Goal: Complete application form

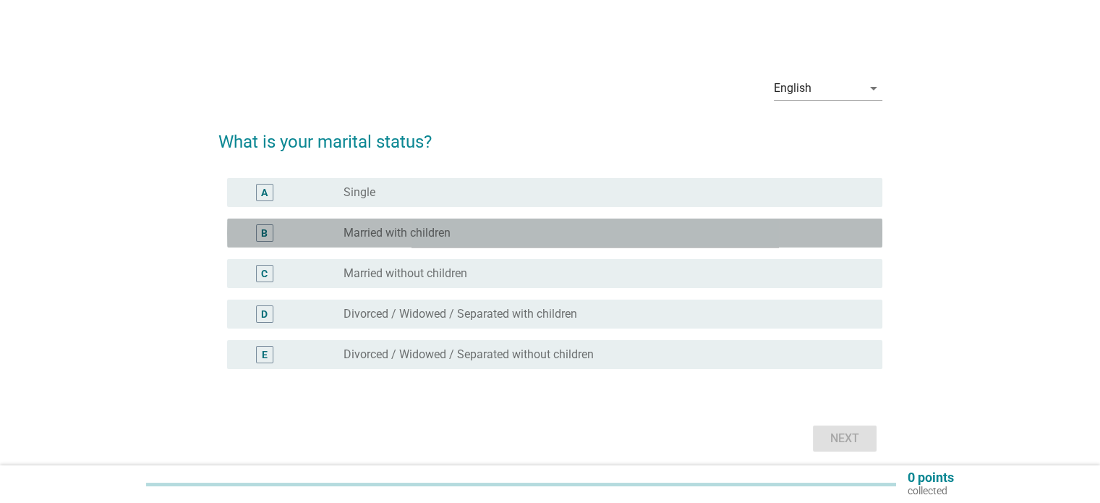
click at [396, 235] on label "Married with children" at bounding box center [396, 233] width 107 height 14
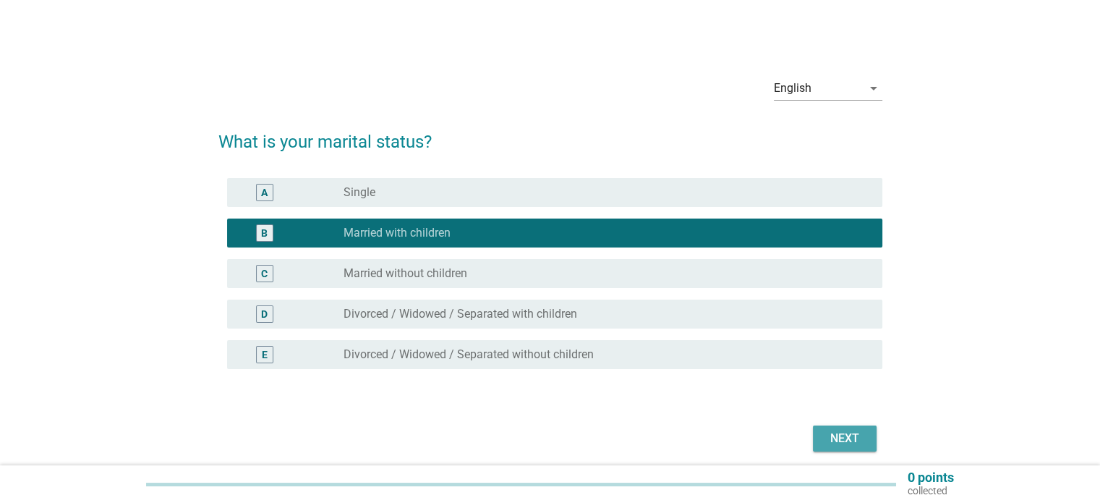
click at [858, 440] on div "Next" at bounding box center [844, 437] width 40 height 17
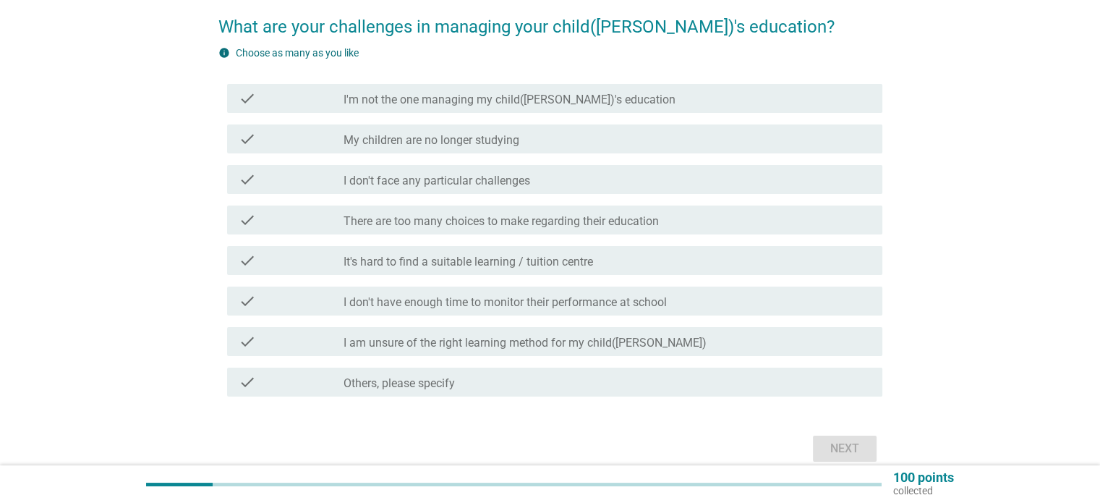
scroll to position [145, 0]
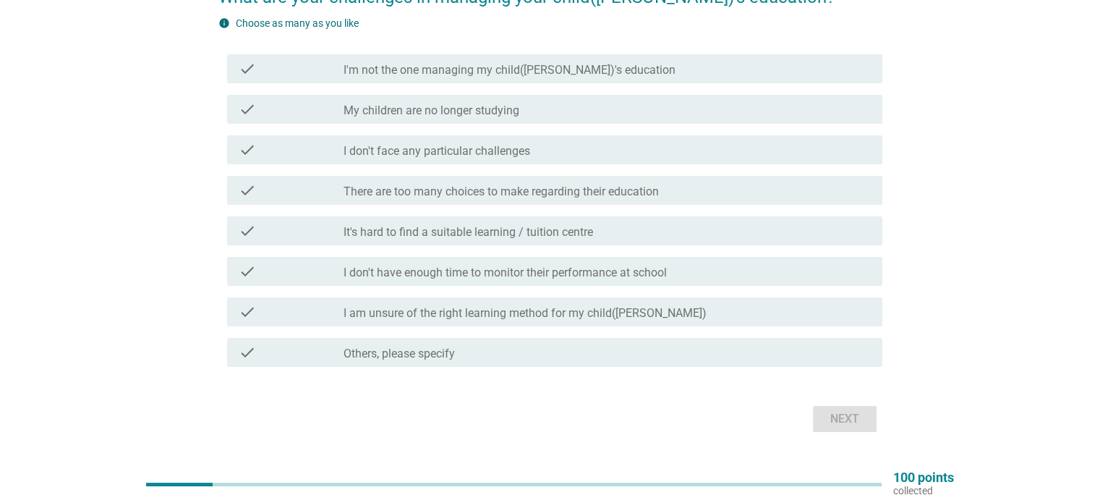
click at [595, 271] on label "I don't have enough time to monitor their performance at school" at bounding box center [504, 272] width 323 height 14
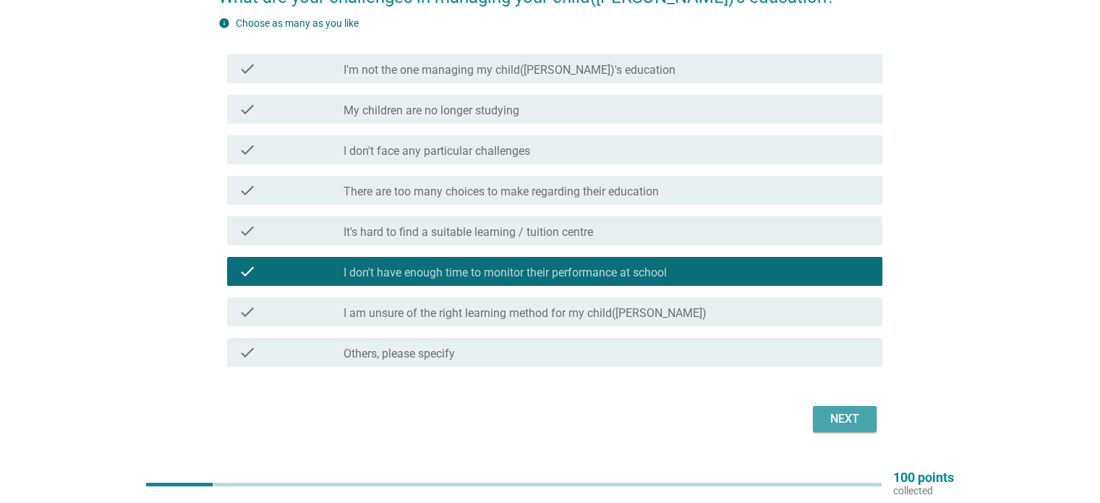
click at [852, 422] on div "Next" at bounding box center [844, 418] width 40 height 17
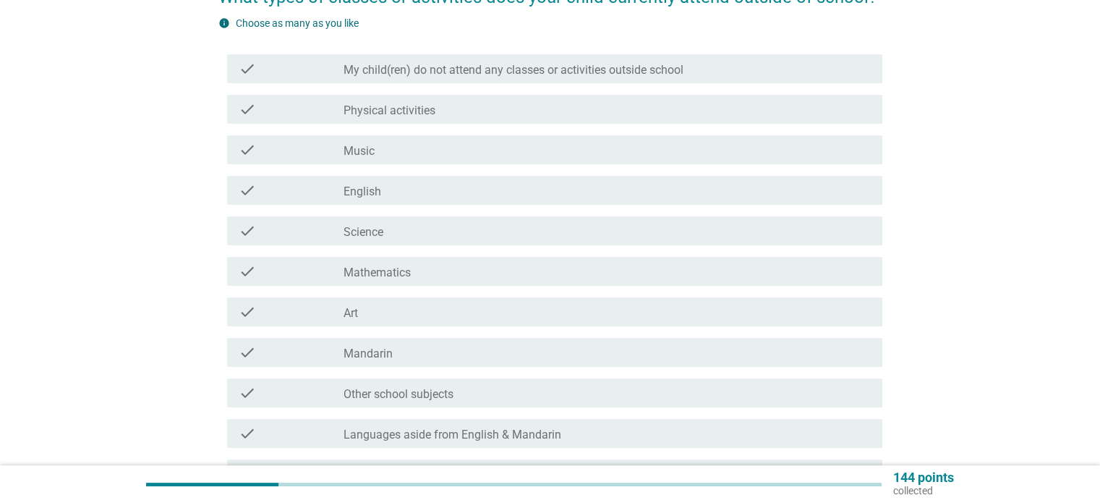
scroll to position [0, 0]
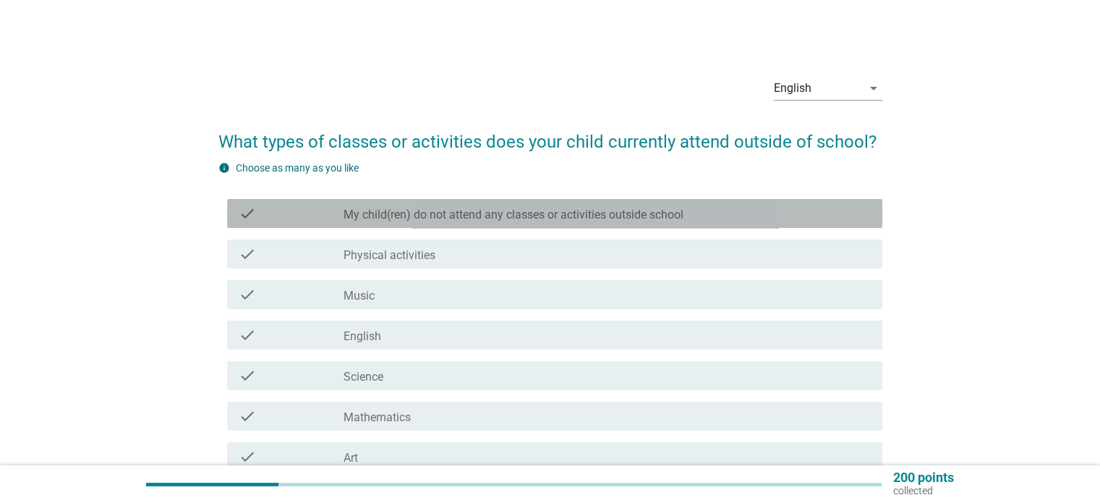
click at [657, 208] on label "My child(ren) do not attend any classes or activities outside school" at bounding box center [513, 215] width 340 height 14
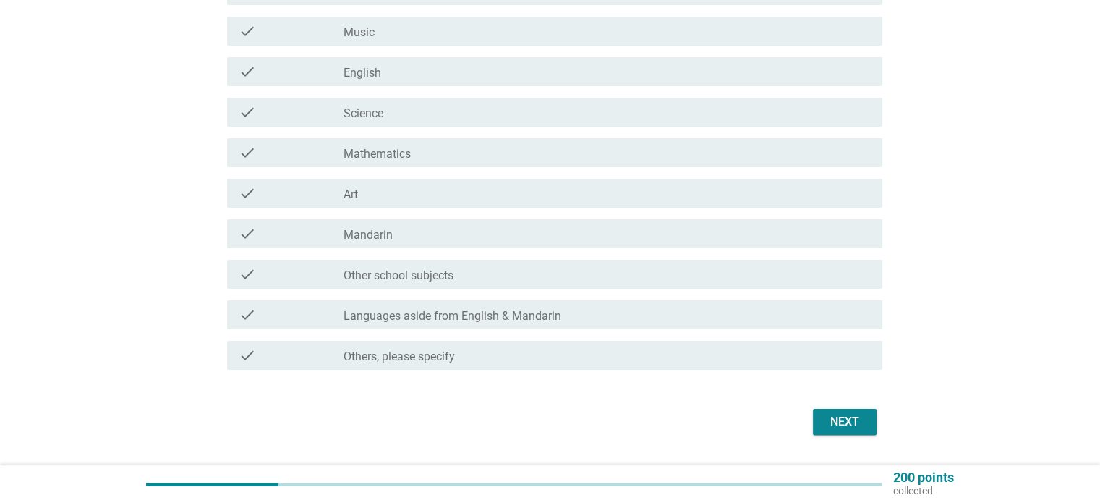
scroll to position [289, 0]
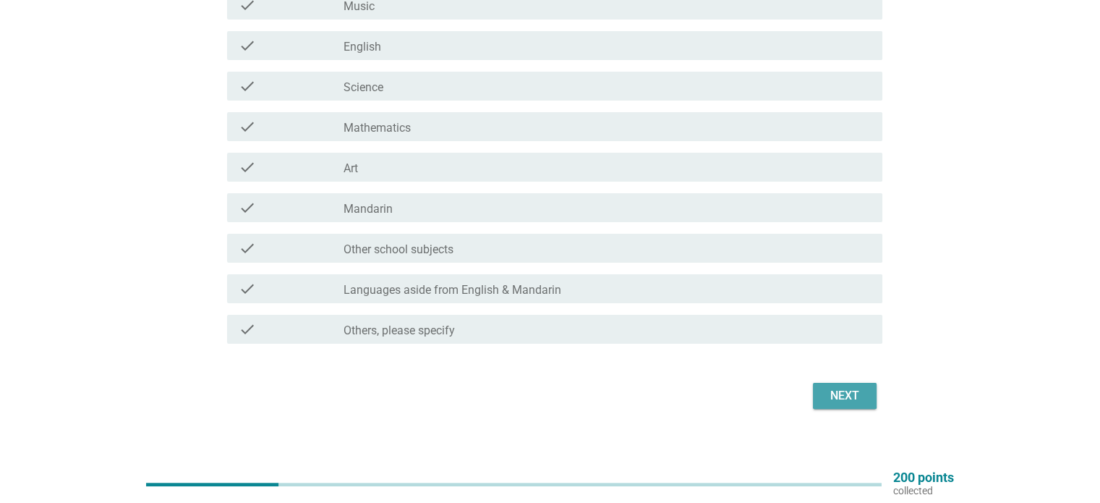
click at [853, 396] on div "Next" at bounding box center [844, 395] width 40 height 17
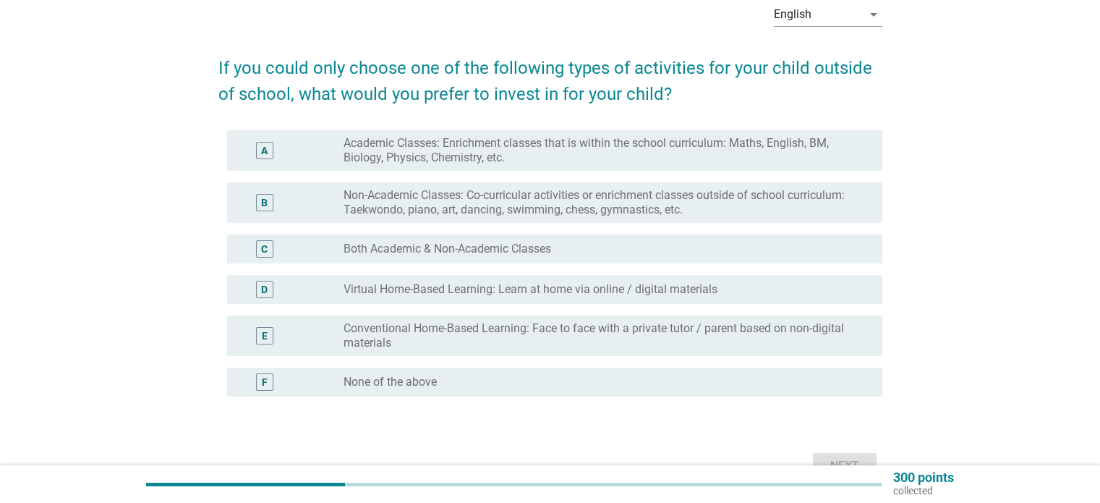
scroll to position [145, 0]
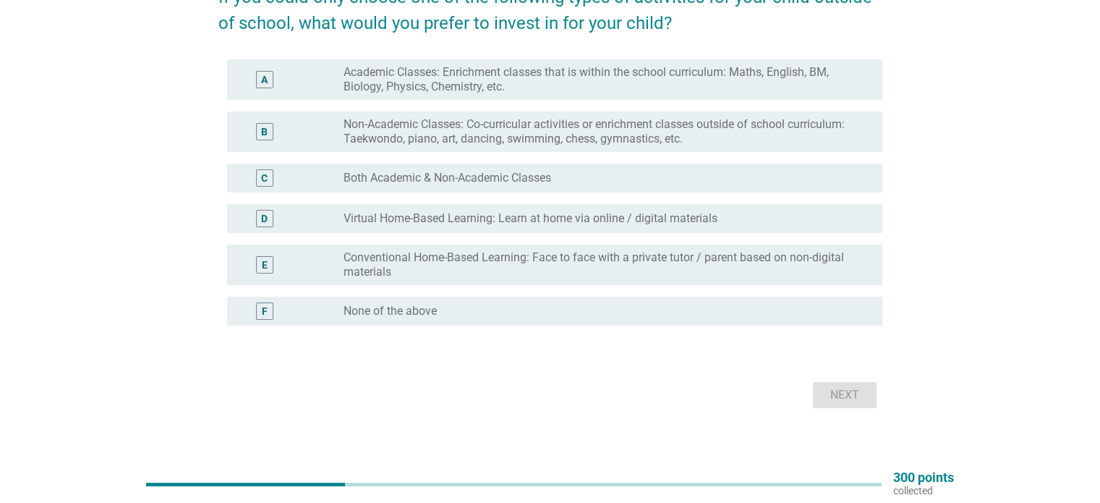
click at [583, 309] on div "radio_button_unchecked None of the above" at bounding box center [600, 311] width 515 height 14
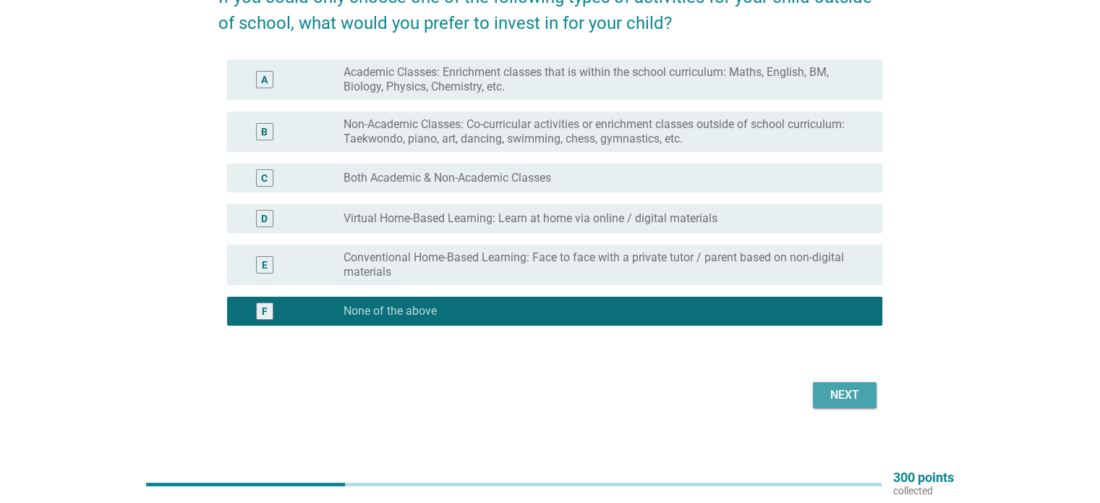
click at [829, 394] on div "Next" at bounding box center [844, 394] width 40 height 17
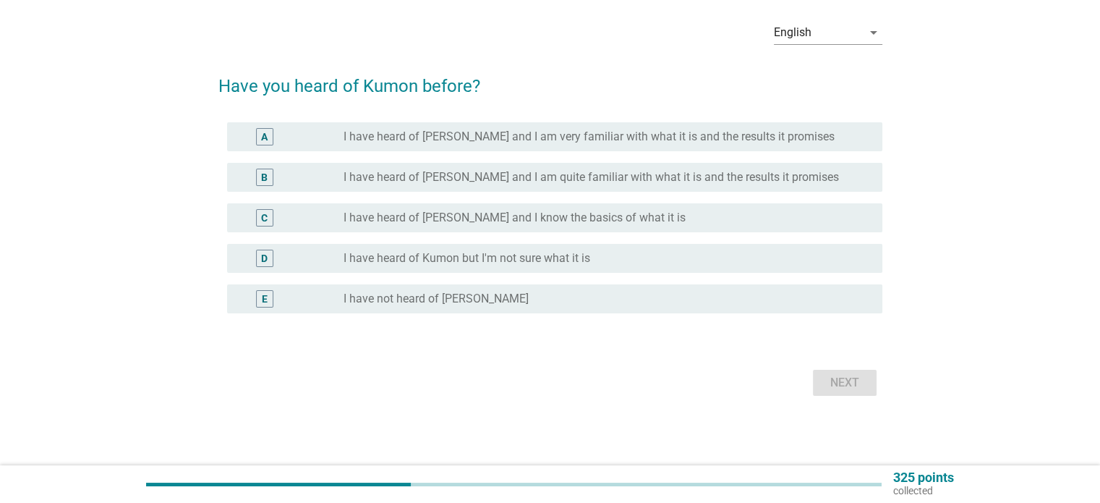
scroll to position [0, 0]
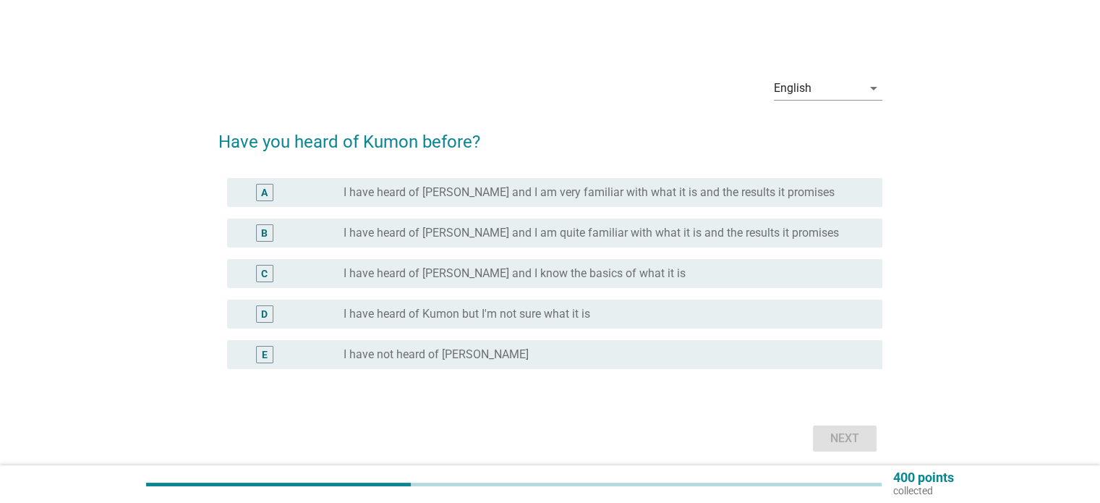
click at [569, 320] on label "I have heard of Kumon but I'm not sure what it is" at bounding box center [466, 314] width 247 height 14
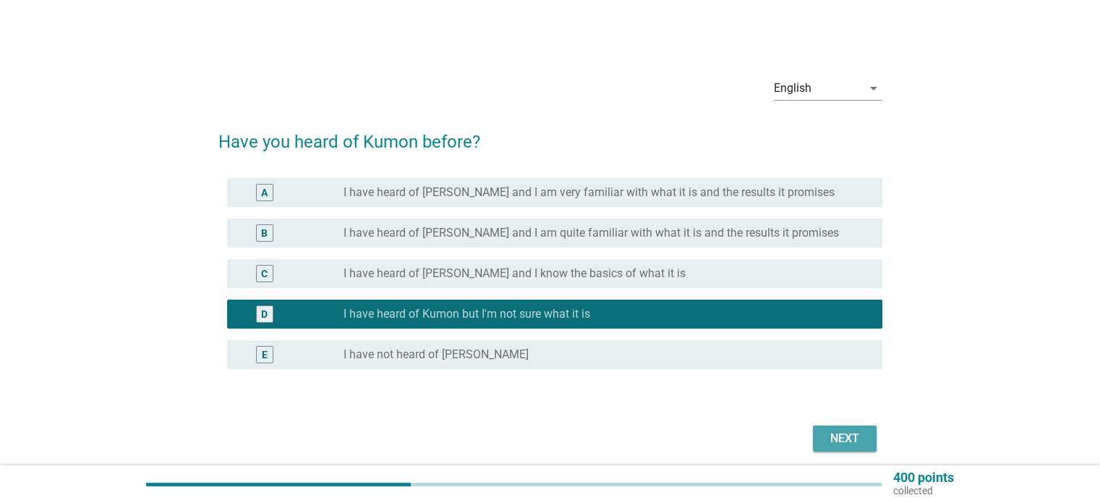
click at [852, 431] on div "Next" at bounding box center [844, 437] width 40 height 17
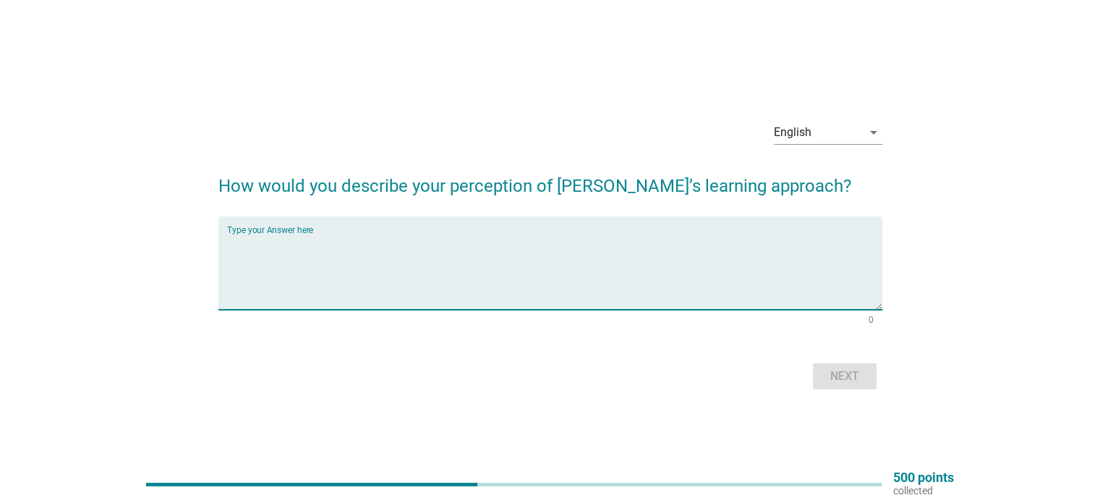
click at [324, 238] on textarea "Type your Answer here" at bounding box center [554, 272] width 655 height 76
type textarea "no ideal"
click at [850, 367] on div "Next" at bounding box center [844, 375] width 40 height 17
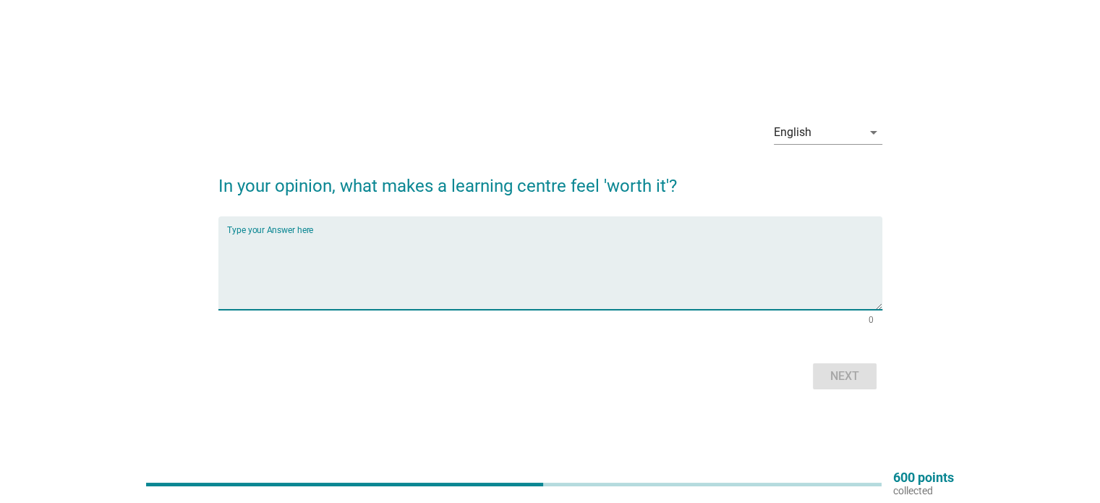
click at [313, 254] on textarea "Type your Answer here" at bounding box center [554, 272] width 655 height 76
click at [313, 254] on textarea "n" at bounding box center [554, 272] width 655 height 76
type textarea "no ideal"
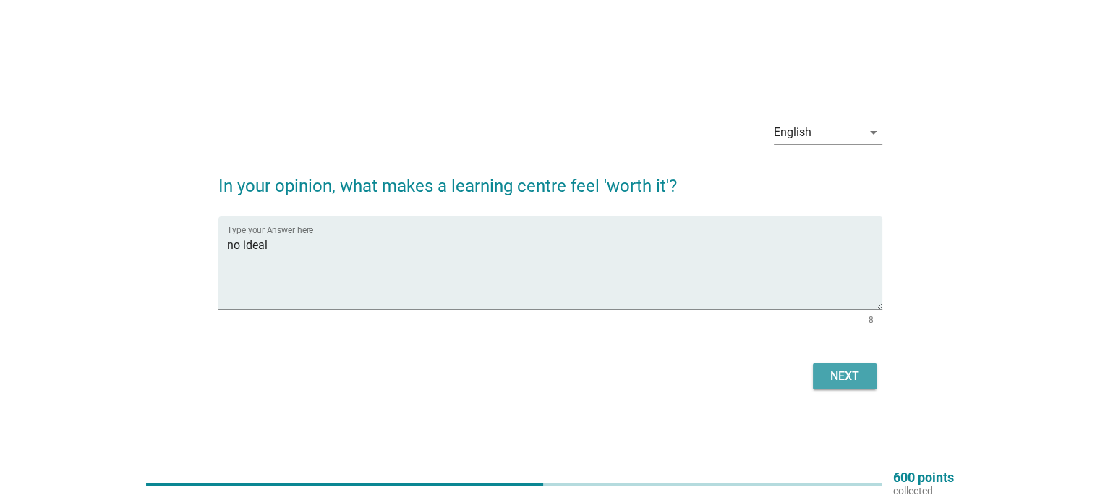
click at [859, 372] on div "Next" at bounding box center [844, 375] width 40 height 17
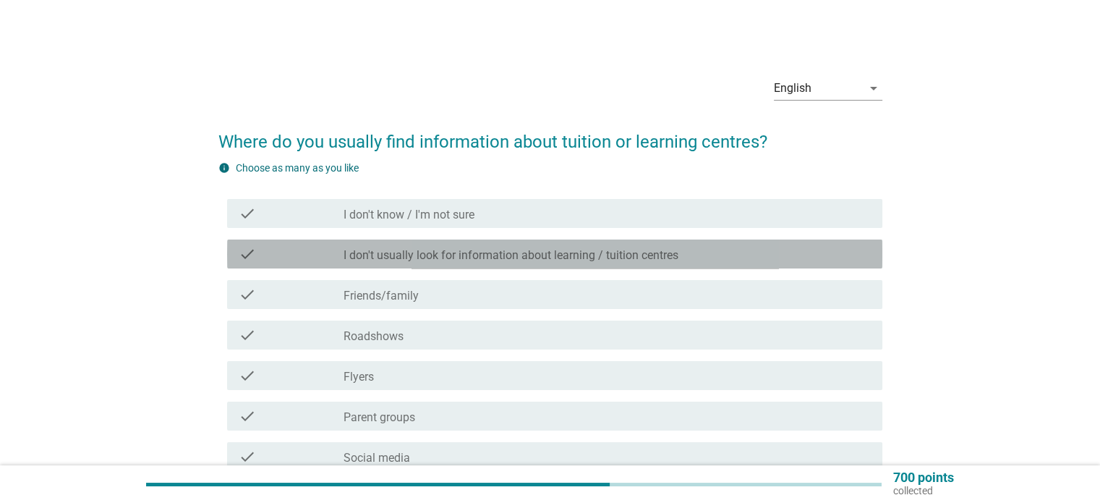
click at [652, 254] on label "I don't usually look for information about learning / tuition centres" at bounding box center [510, 255] width 335 height 14
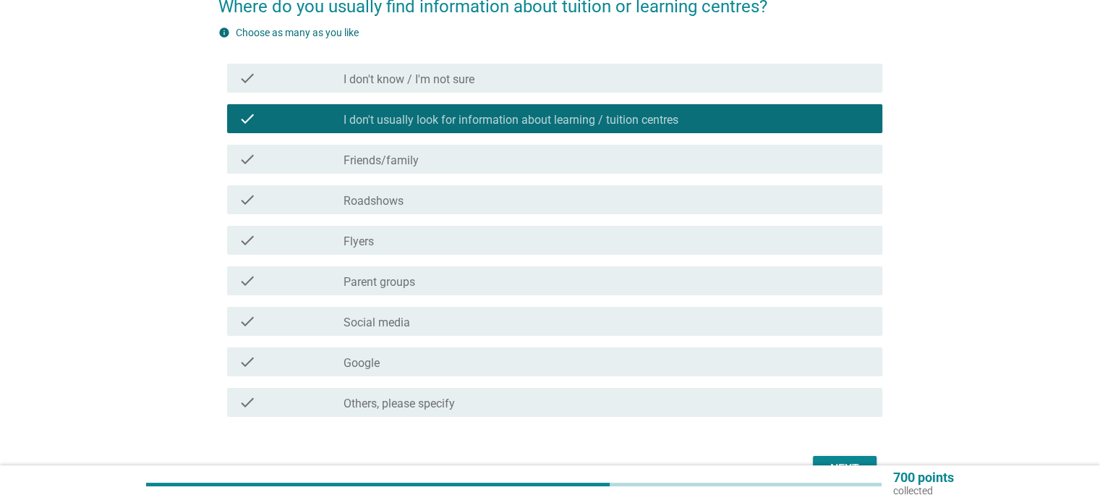
scroll to position [145, 0]
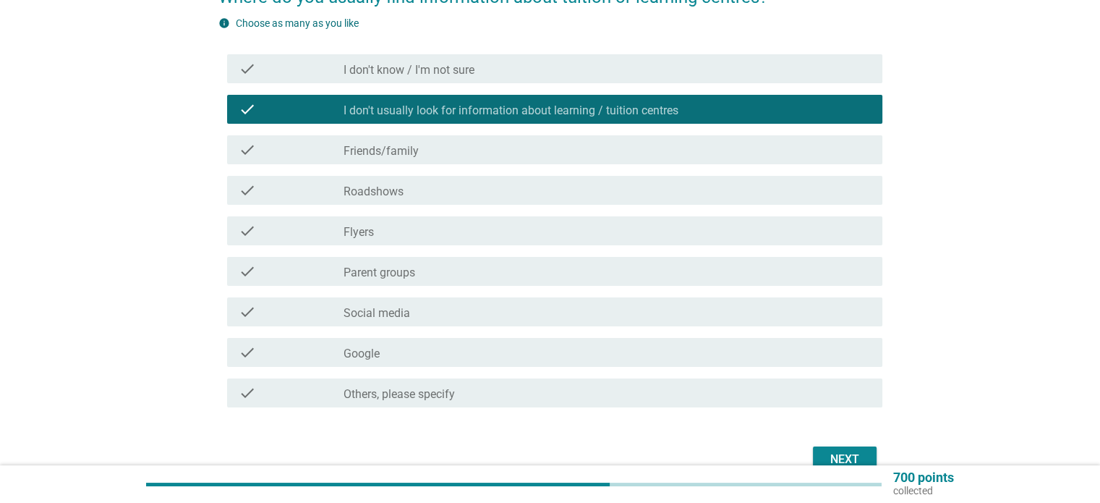
click at [845, 457] on div "Next" at bounding box center [844, 458] width 40 height 17
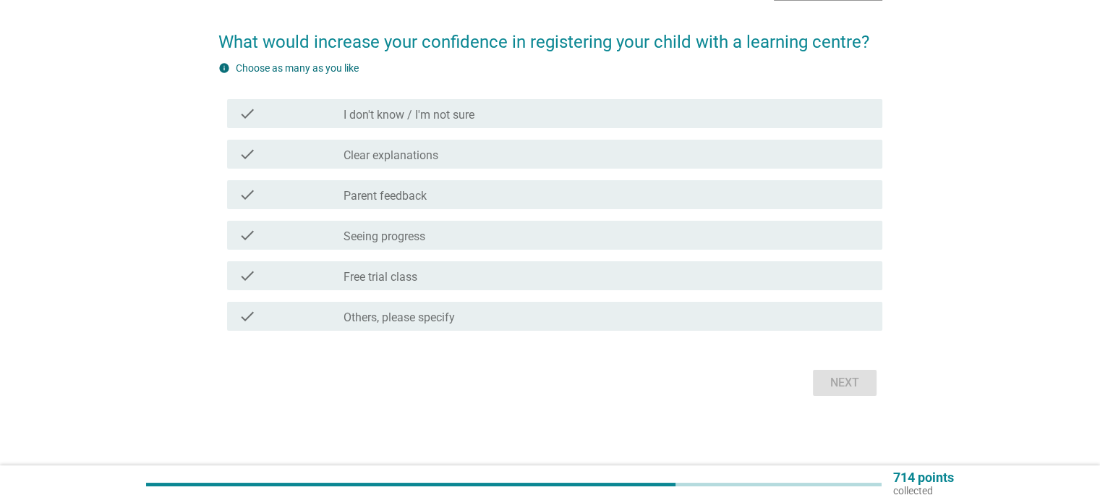
scroll to position [0, 0]
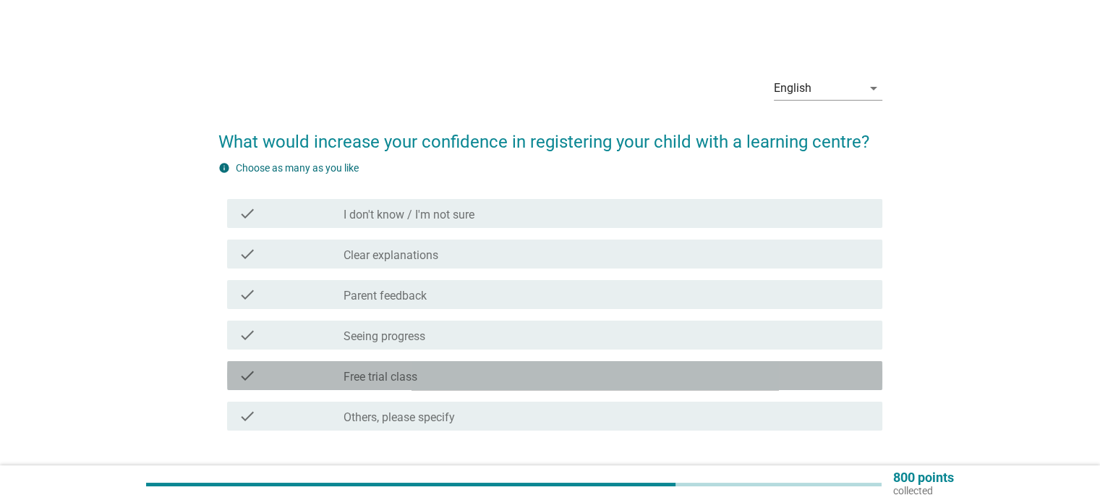
click at [437, 373] on div "check_box_outline_blank Free trial class" at bounding box center [606, 375] width 526 height 17
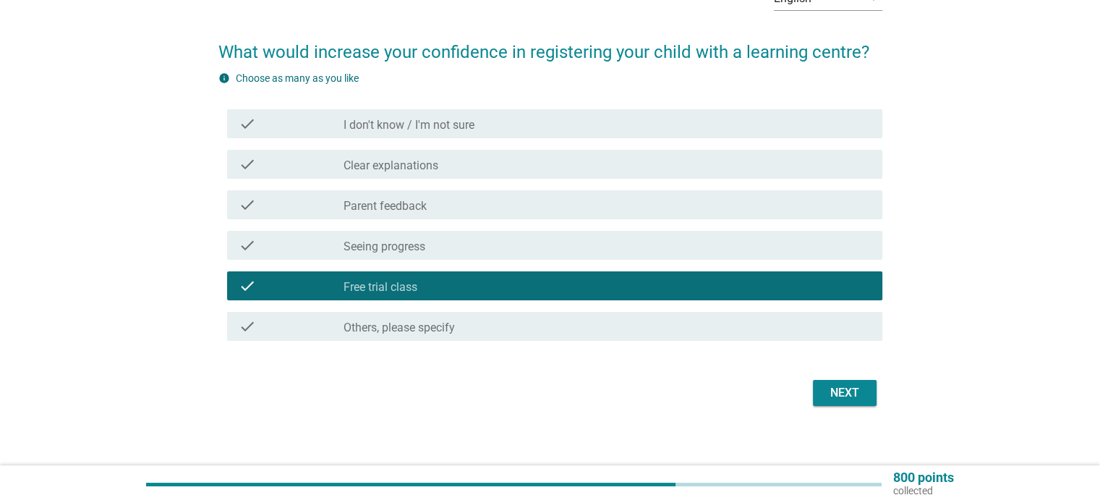
scroll to position [99, 0]
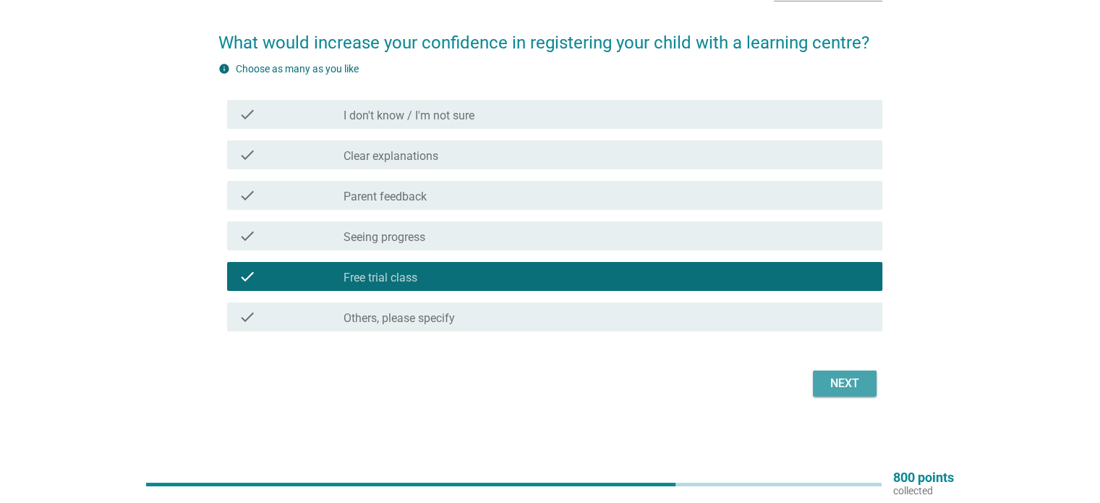
click at [844, 392] on button "Next" at bounding box center [845, 383] width 64 height 26
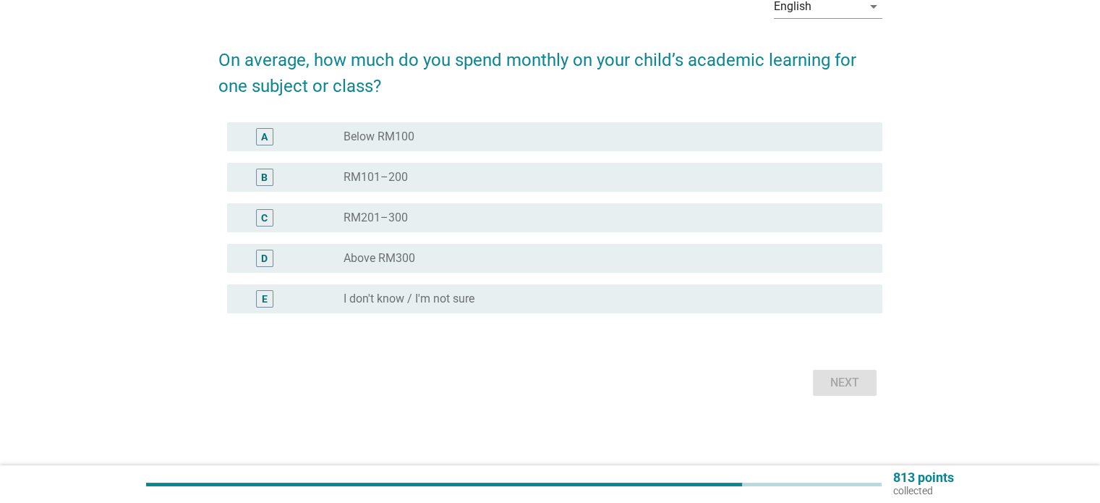
scroll to position [0, 0]
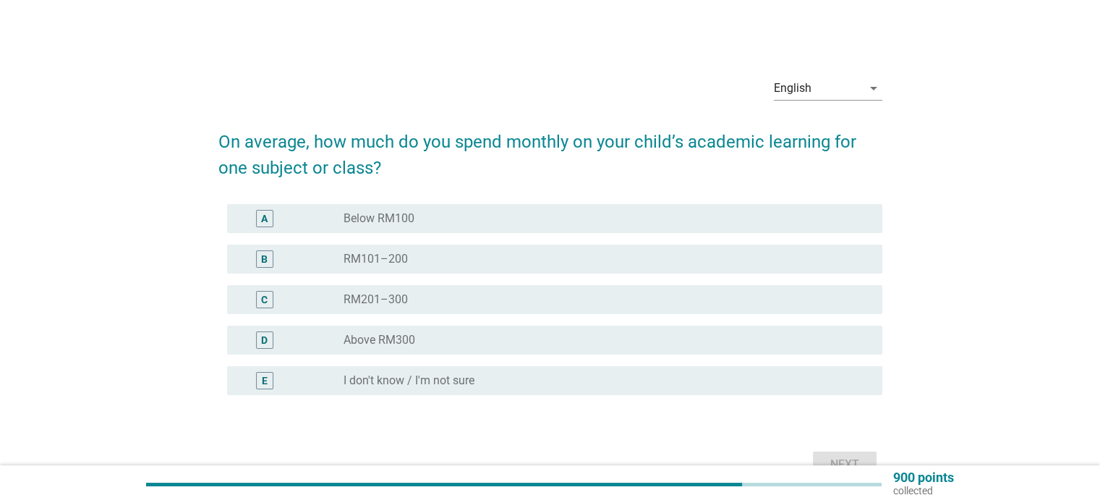
click at [370, 294] on label "RM201–300" at bounding box center [375, 299] width 64 height 14
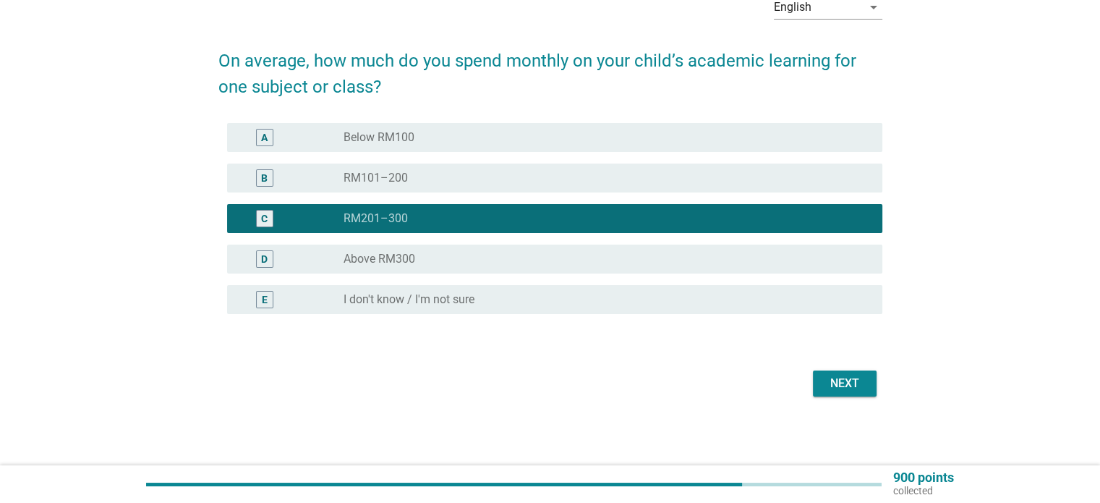
scroll to position [81, 0]
click at [851, 380] on div "Next" at bounding box center [844, 383] width 40 height 17
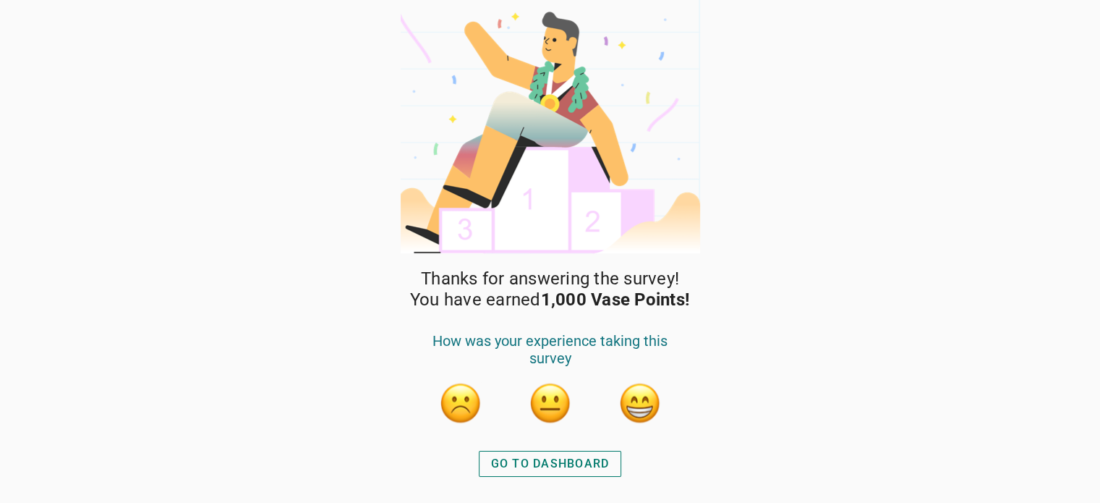
click at [566, 465] on div "GO TO DASHBOARD" at bounding box center [550, 463] width 119 height 17
